Goal: Task Accomplishment & Management: Use online tool/utility

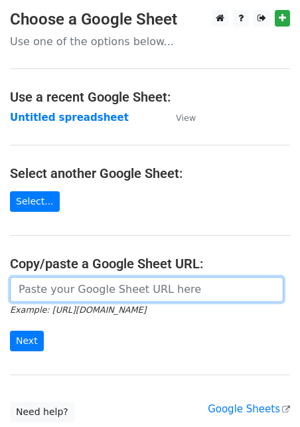
click at [113, 278] on input "url" at bounding box center [146, 289] width 273 height 25
paste input "[URL][DOMAIN_NAME]"
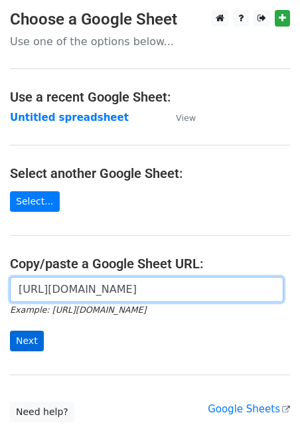
type input "[URL][DOMAIN_NAME]"
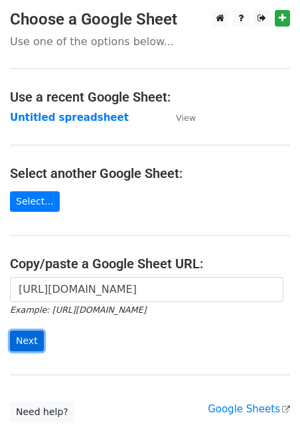
click at [33, 342] on input "Next" at bounding box center [27, 341] width 34 height 21
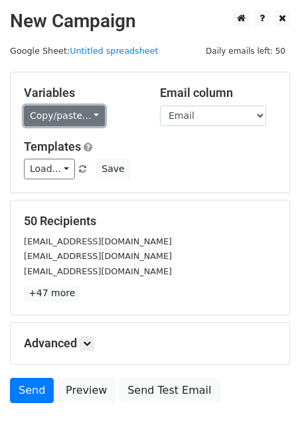
click at [54, 119] on link "Copy/paste..." at bounding box center [64, 116] width 81 height 21
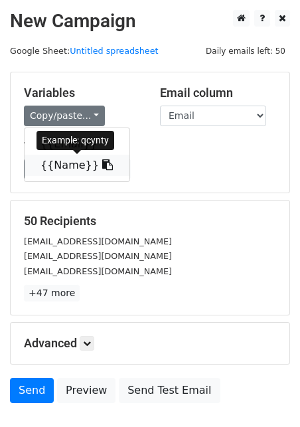
click at [59, 161] on link "{{Name}}" at bounding box center [77, 165] width 105 height 21
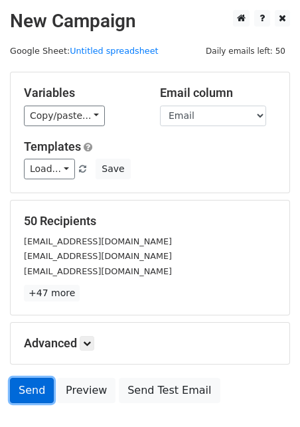
click at [28, 392] on link "Send" at bounding box center [32, 390] width 44 height 25
